Goal: Transaction & Acquisition: Obtain resource

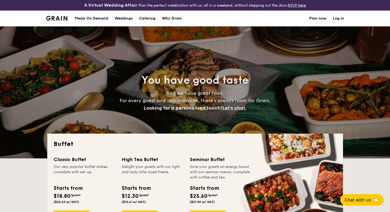
select select
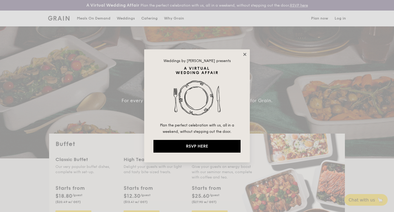
click at [245, 54] on icon at bounding box center [244, 54] width 3 height 3
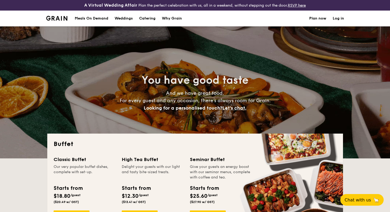
click at [92, 17] on div "Meals On Demand" at bounding box center [92, 19] width 34 height 16
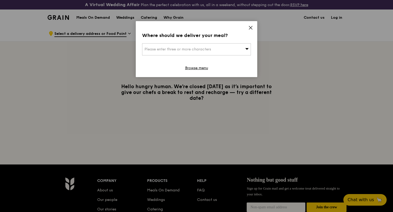
click at [249, 27] on icon at bounding box center [250, 27] width 5 height 5
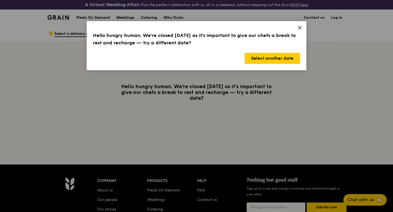
click at [300, 26] on icon at bounding box center [299, 27] width 5 height 5
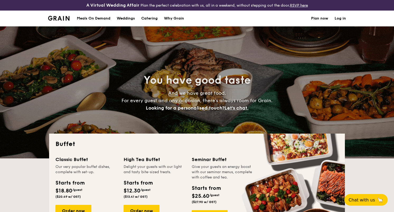
select select
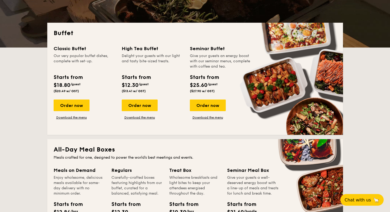
scroll to position [115, 0]
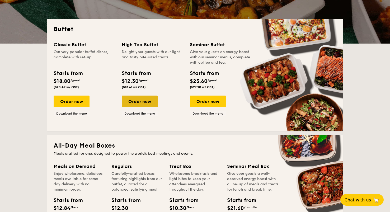
click at [142, 101] on div "Order now" at bounding box center [140, 102] width 36 height 12
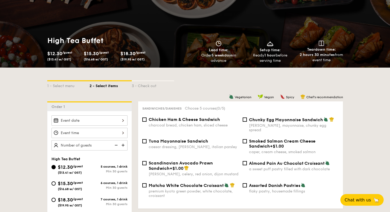
scroll to position [60, 0]
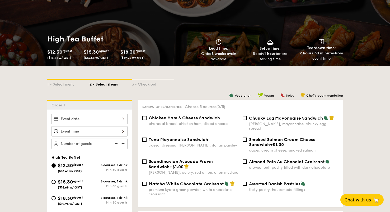
click at [79, 122] on div at bounding box center [89, 119] width 76 height 10
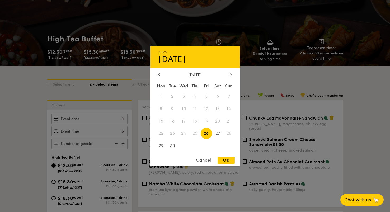
click at [228, 132] on span "28" at bounding box center [228, 133] width 11 height 11
click at [227, 133] on span "28" at bounding box center [228, 133] width 11 height 11
click at [37, 151] on div at bounding box center [195, 106] width 390 height 212
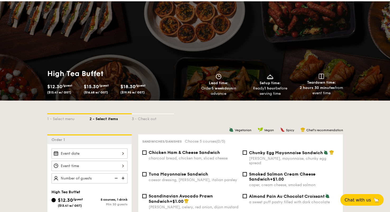
scroll to position [0, 0]
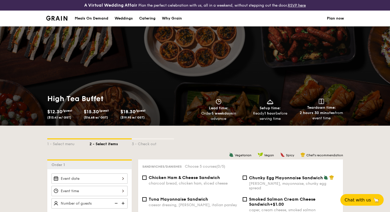
click at [100, 20] on div "Meals On Demand" at bounding box center [92, 19] width 34 height 16
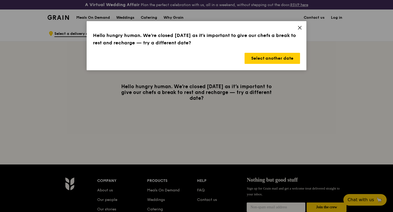
click at [296, 31] on div "Hello hungry human. We’re closed [DATE] as it’s important to give our chefs a b…" at bounding box center [197, 45] width 220 height 49
click at [299, 29] on icon at bounding box center [299, 27] width 5 height 5
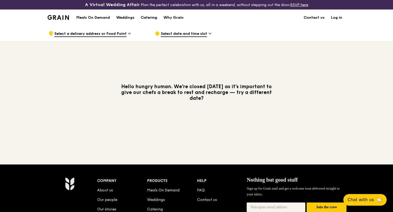
click at [145, 20] on div "Catering" at bounding box center [149, 18] width 16 height 16
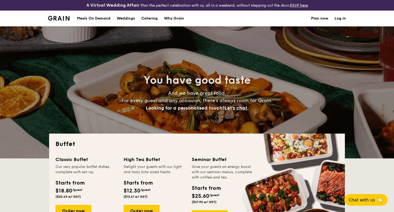
select select
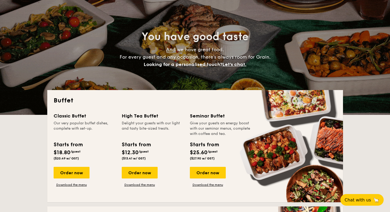
scroll to position [53, 0]
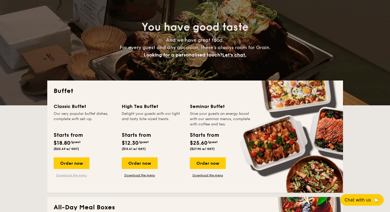
click at [72, 176] on link "Download the menu" at bounding box center [72, 175] width 36 height 4
